Goal: Task Accomplishment & Management: Use online tool/utility

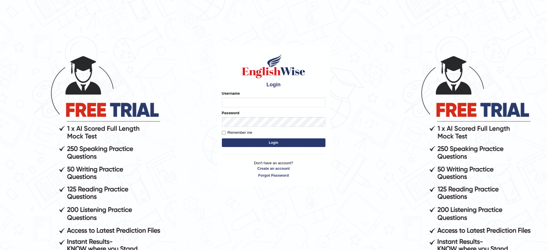
click at [272, 101] on input "Username" at bounding box center [274, 102] width 104 height 10
type input "JovicRecomendable"
click at [275, 141] on button "Login" at bounding box center [274, 142] width 104 height 9
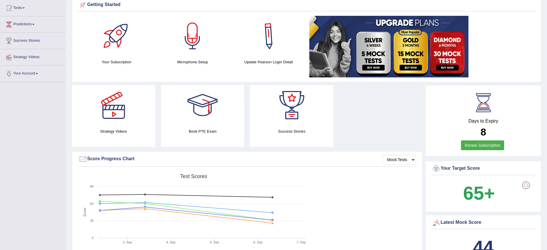
scroll to position [36, 0]
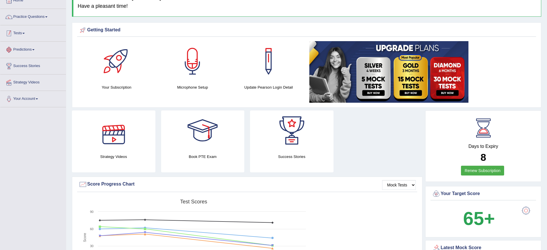
click at [22, 35] on link "Tests" at bounding box center [33, 32] width 66 height 14
click at [33, 58] on link "Take Mock Test" at bounding box center [38, 57] width 54 height 10
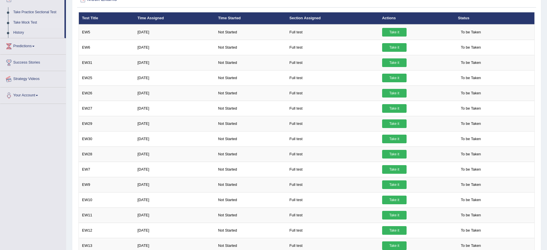
scroll to position [66, 0]
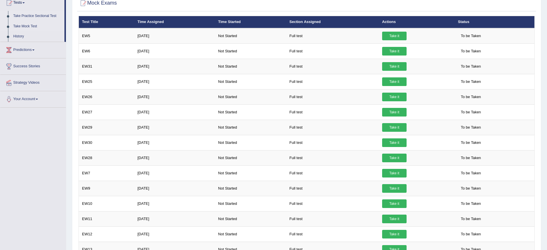
click at [34, 15] on link "Take Practice Sectional Test" at bounding box center [38, 16] width 54 height 10
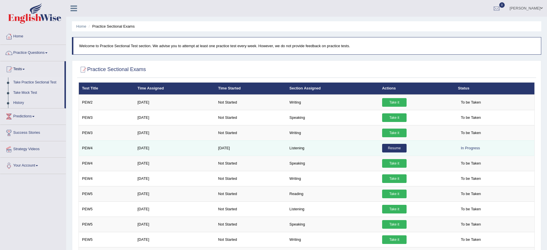
click at [392, 147] on link "Resume" at bounding box center [394, 148] width 24 height 9
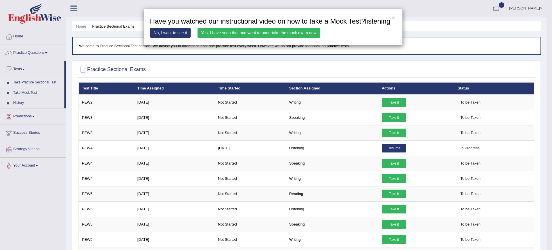
click at [282, 31] on link "Yes, I have seen that and want to undertake the mock exam now" at bounding box center [259, 33] width 123 height 10
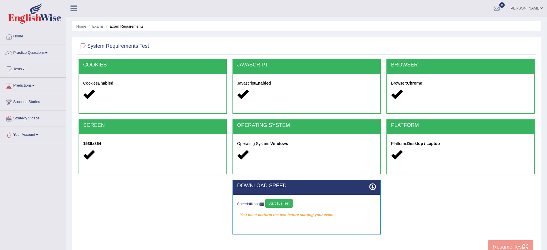
click at [289, 203] on button "Start 10s Test" at bounding box center [278, 203] width 27 height 9
click at [493, 245] on div "COOKIES Cookies Enabled JAVASCRIPT Javascript Enabled BROWSER Browser: Chrome S…" at bounding box center [306, 158] width 459 height 198
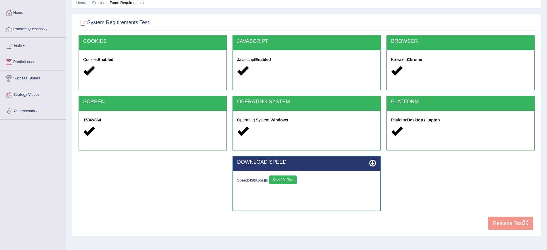
scroll to position [36, 0]
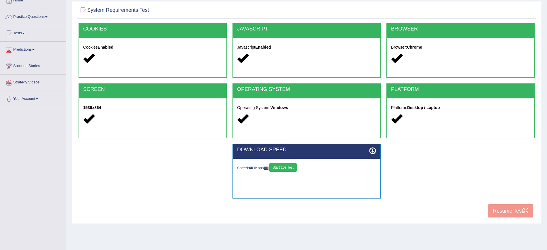
click at [513, 211] on div "COOKIES Cookies Enabled JAVASCRIPT Javascript Enabled BROWSER Browser: Chrome S…" at bounding box center [306, 122] width 459 height 198
click at [526, 209] on div "COOKIES Cookies Enabled JAVASCRIPT Javascript Enabled BROWSER Browser: Chrome S…" at bounding box center [306, 122] width 459 height 198
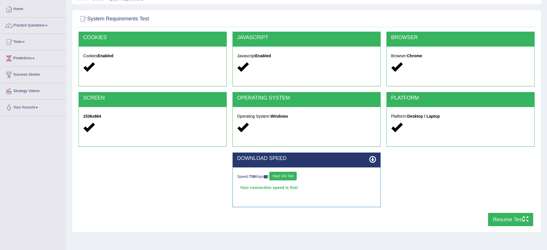
scroll to position [52, 0]
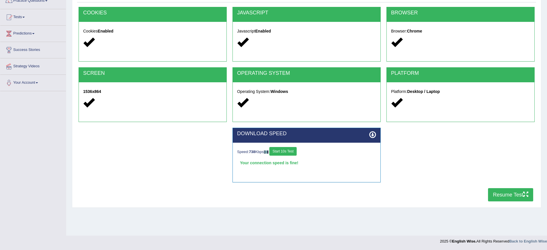
click at [503, 196] on button "Resume Test" at bounding box center [510, 194] width 45 height 13
